Goal: Navigation & Orientation: Find specific page/section

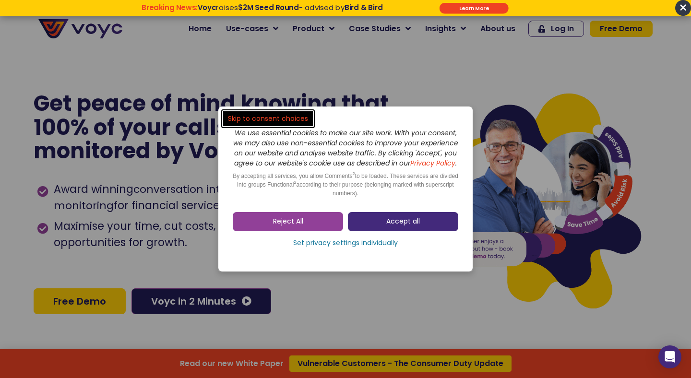
click at [405, 226] on span "Accept all" at bounding box center [403, 222] width 34 height 10
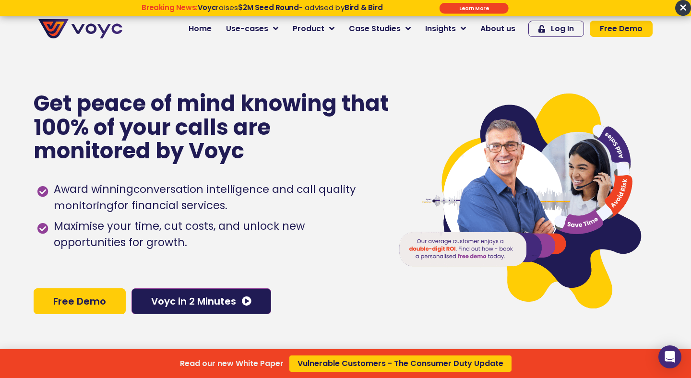
click at [206, 33] on div "Read our new White Paper Vulnerable Customers - The Consumer Duty Update" at bounding box center [345, 189] width 691 height 378
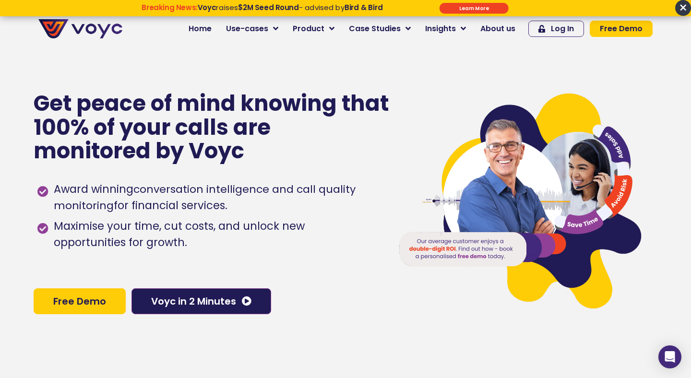
click at [206, 33] on span "Home" at bounding box center [200, 29] width 23 height 12
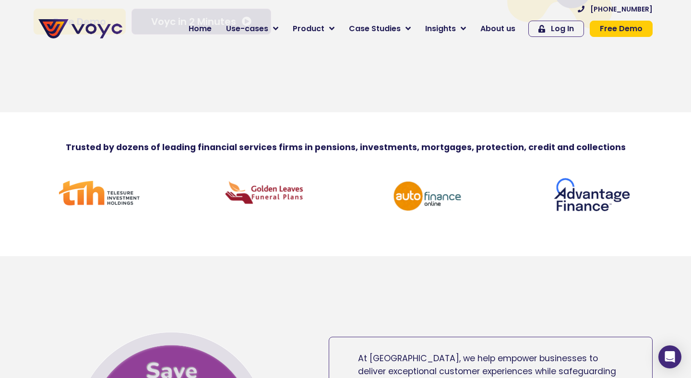
scroll to position [129, 0]
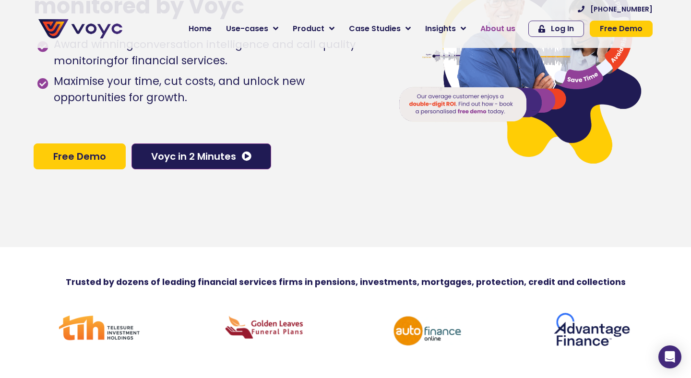
click at [490, 26] on span "About us" at bounding box center [497, 29] width 35 height 12
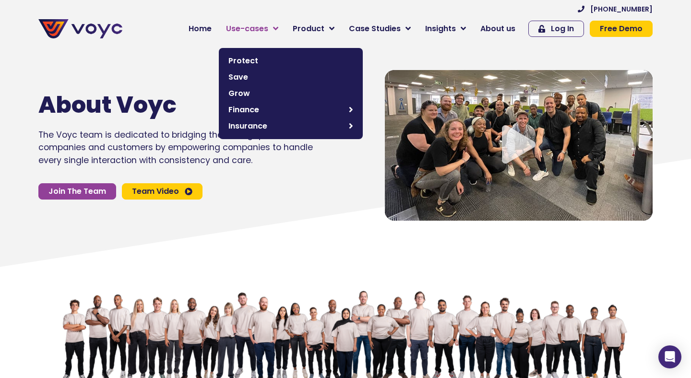
scroll to position [2, 0]
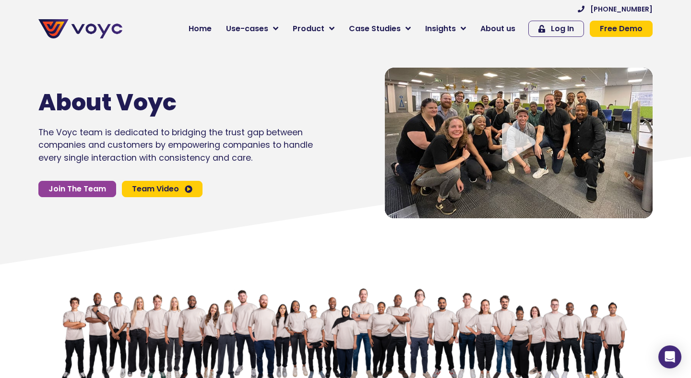
click at [236, 214] on div "About Voyc The Voyc team is dedicated to bridging the trust gap between compani…" at bounding box center [202, 143] width 337 height 160
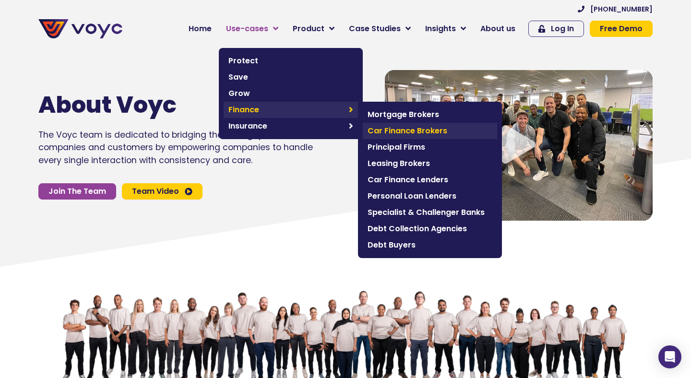
click at [377, 130] on span "Car Finance Brokers" at bounding box center [429, 131] width 125 height 12
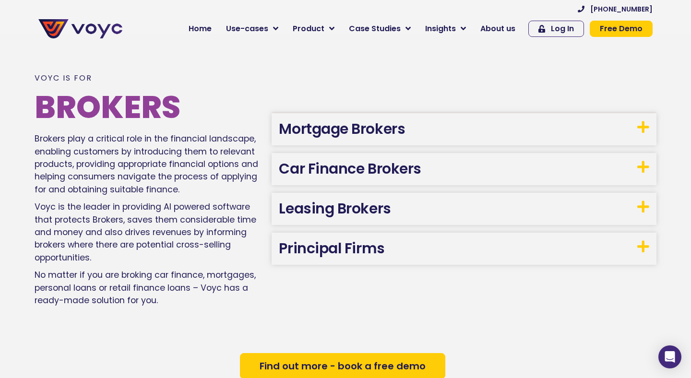
scroll to position [486, 0]
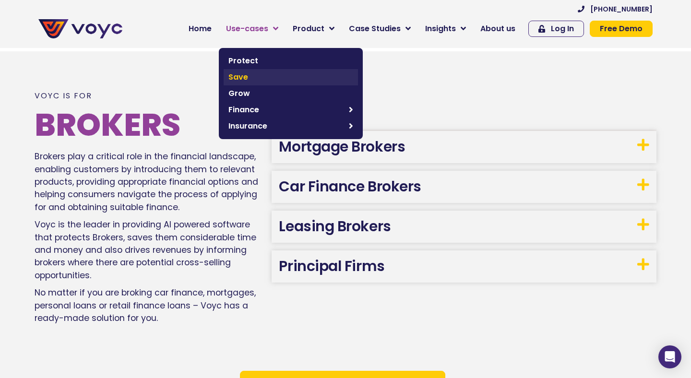
click at [276, 80] on span "Save" at bounding box center [290, 77] width 125 height 12
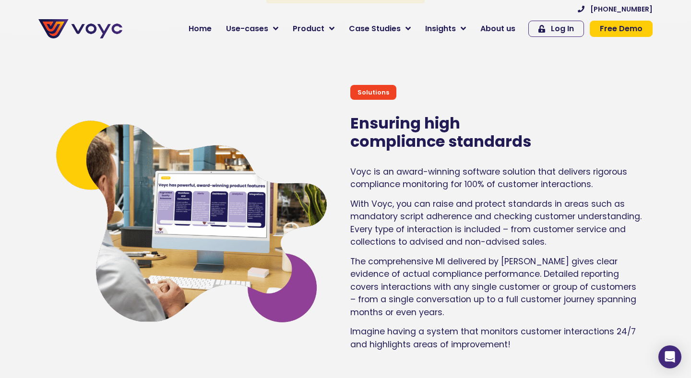
scroll to position [1481, 0]
